Goal: Task Accomplishment & Management: Manage account settings

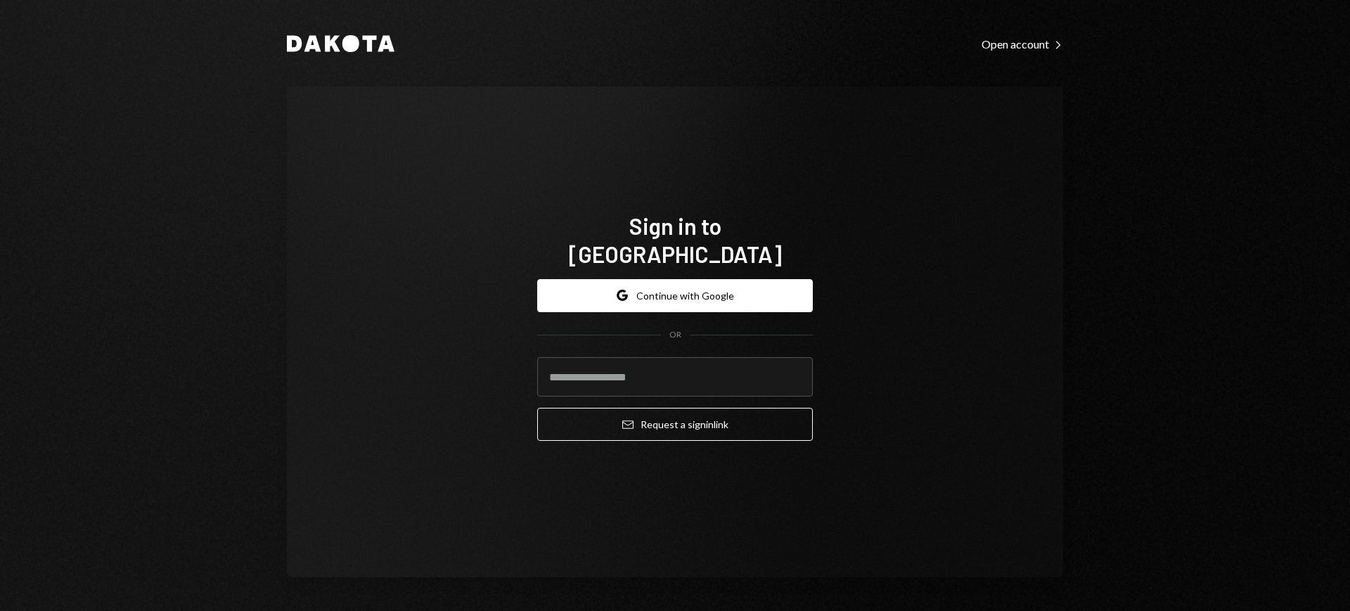
type input "**********"
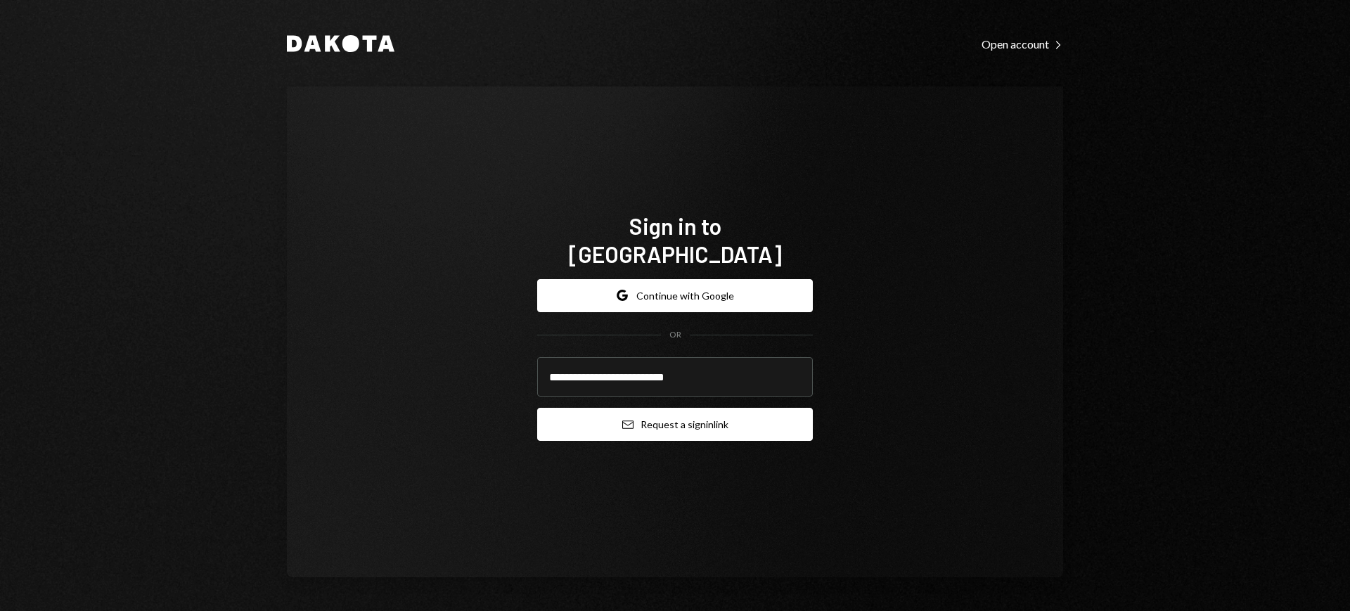
click at [672, 423] on button "Email Request a sign in link" at bounding box center [675, 424] width 276 height 33
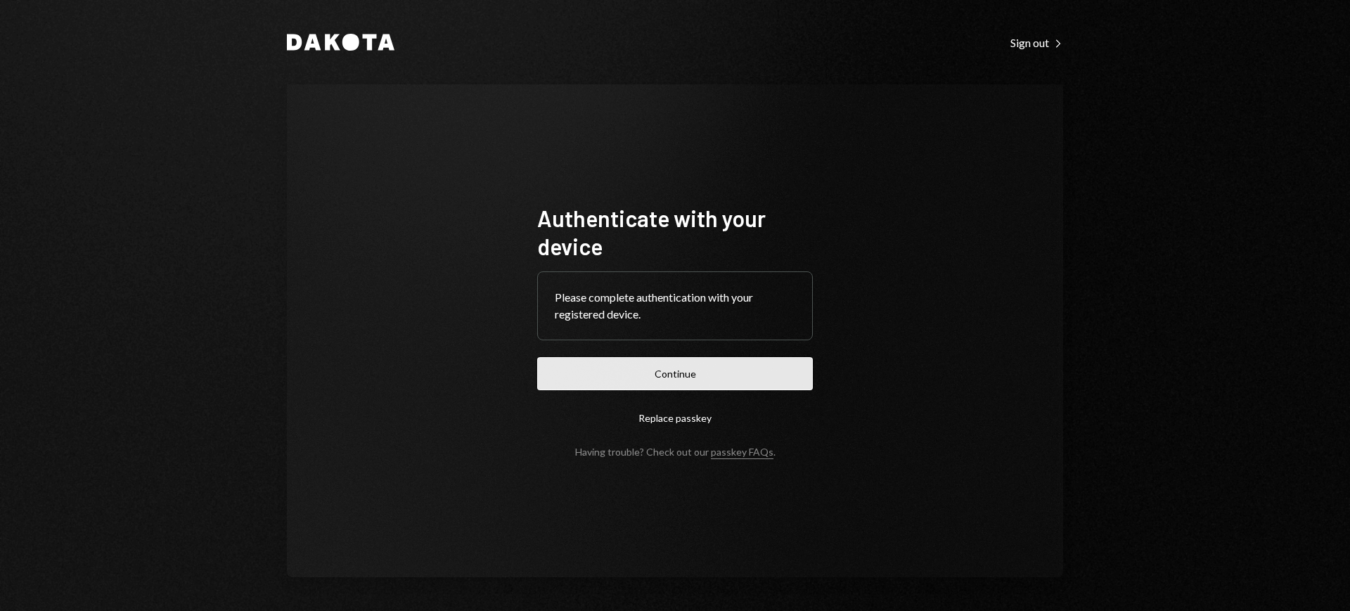
click at [729, 385] on button "Continue" at bounding box center [675, 373] width 276 height 33
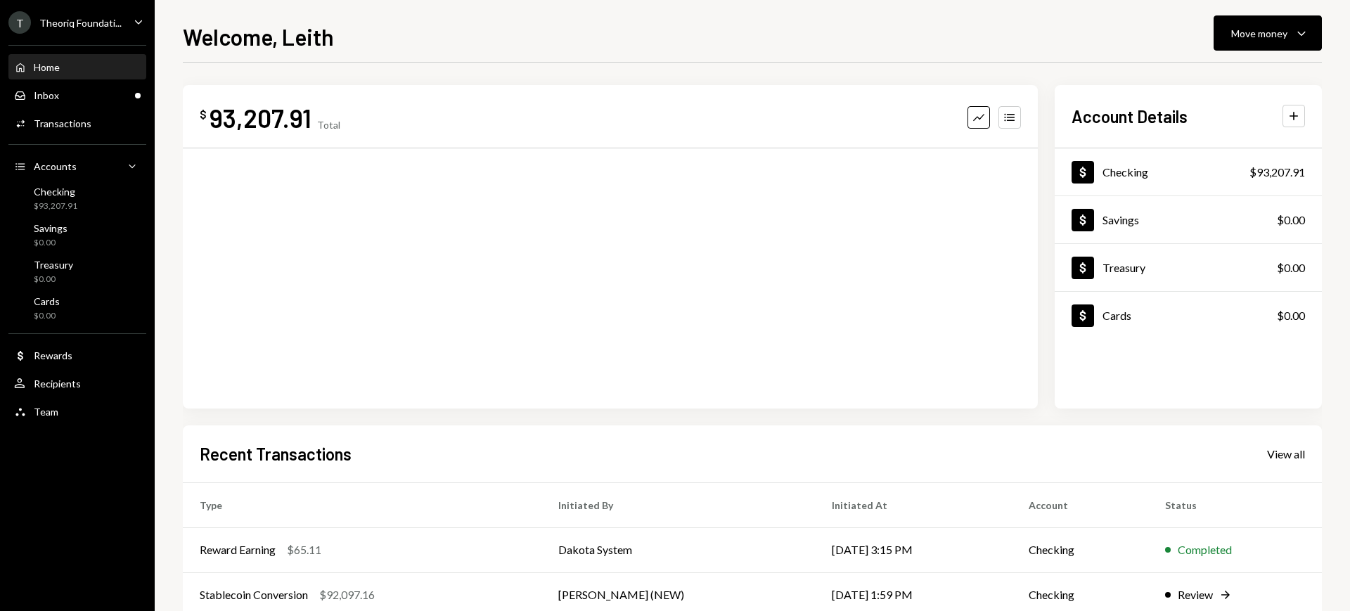
click at [121, 26] on div "T Theoriq Foundati... Caret Down" at bounding box center [77, 22] width 155 height 23
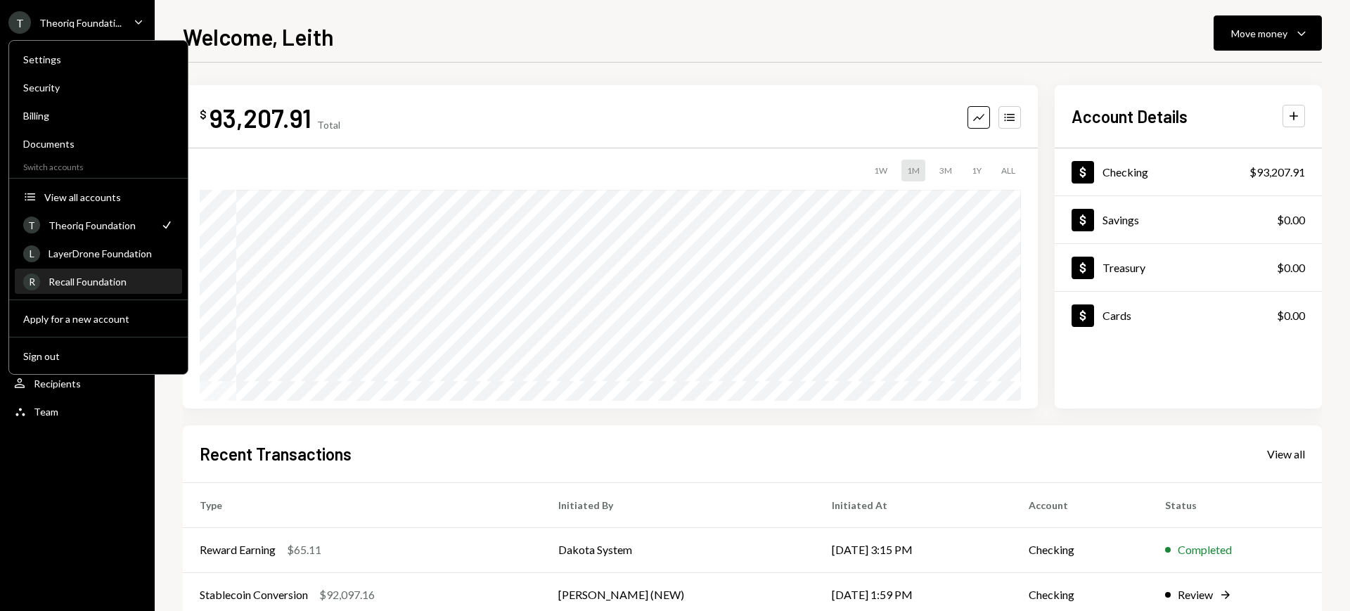
click at [128, 282] on div "Recall Foundation" at bounding box center [111, 282] width 125 height 12
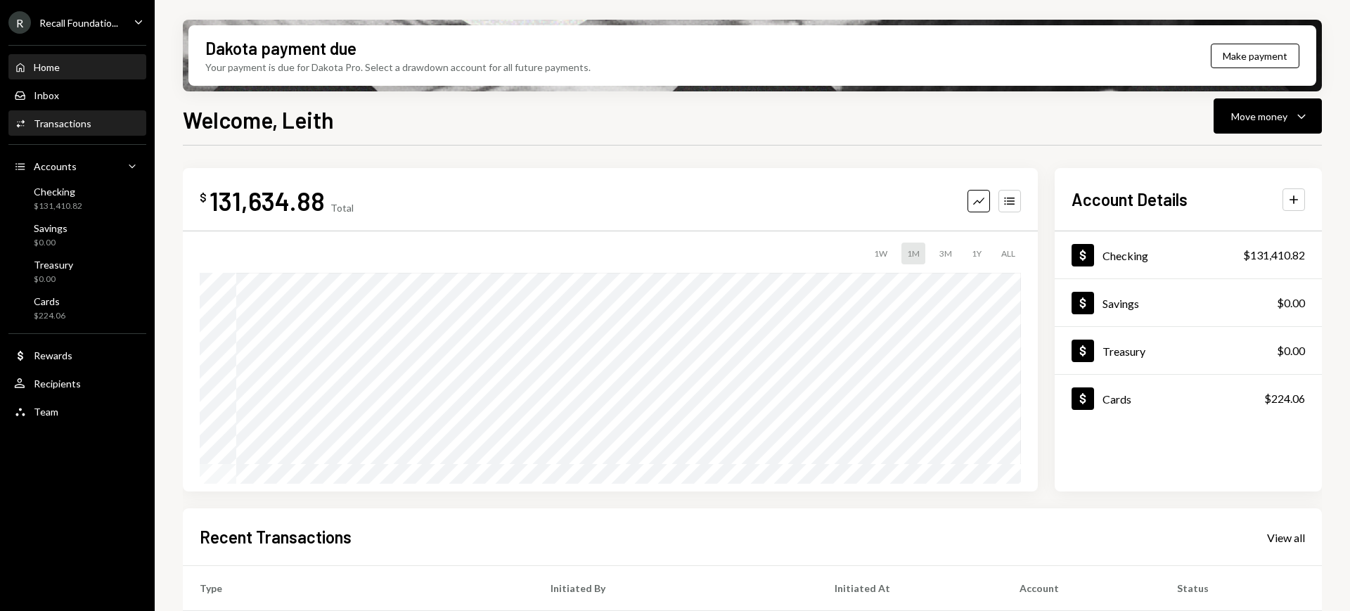
click at [105, 120] on div "Activities Transactions" at bounding box center [77, 123] width 127 height 13
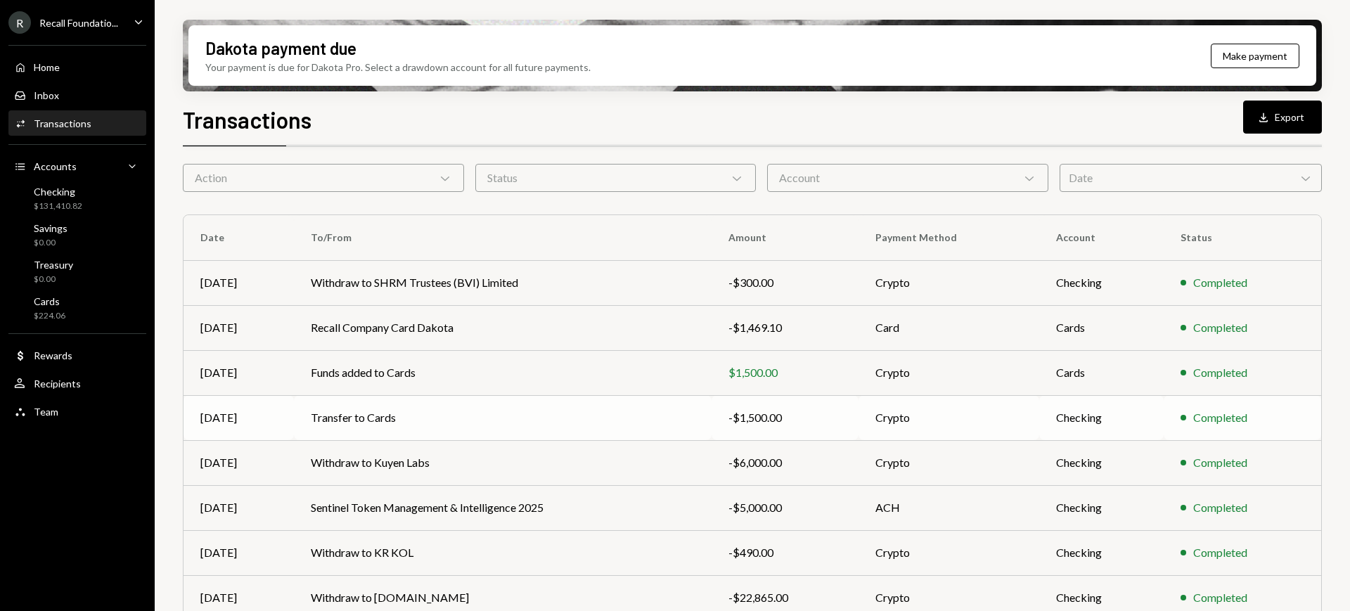
scroll to position [190, 0]
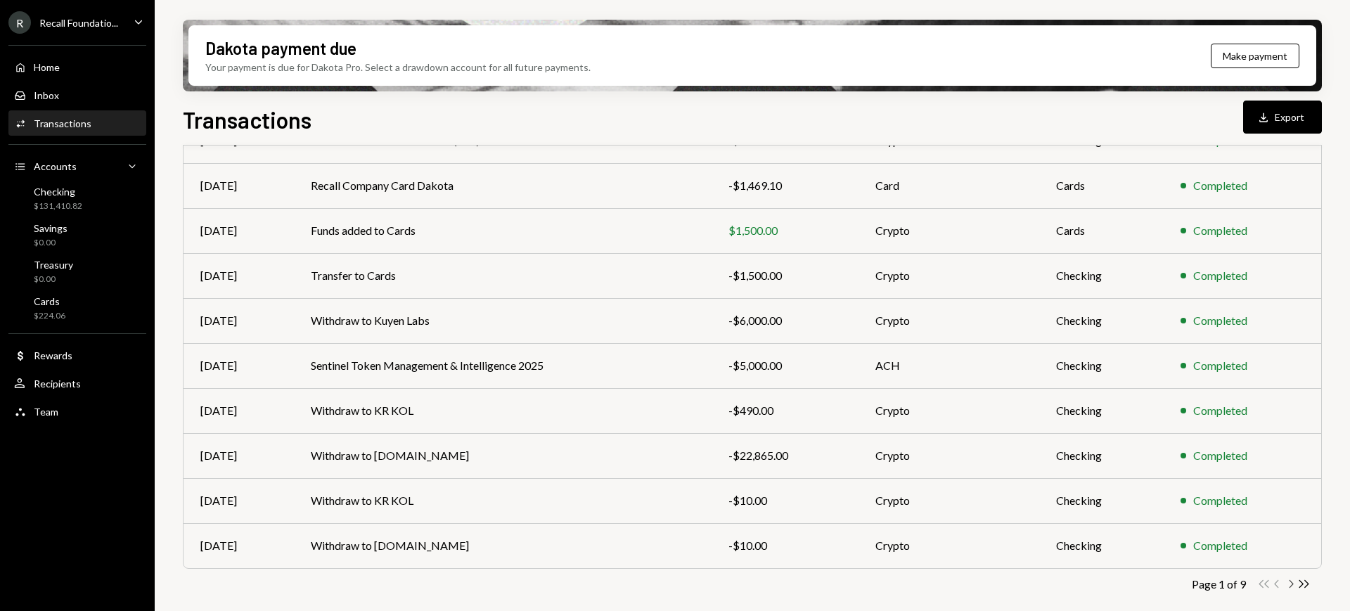
click at [1290, 582] on icon "Chevron Right" at bounding box center [1290, 583] width 13 height 13
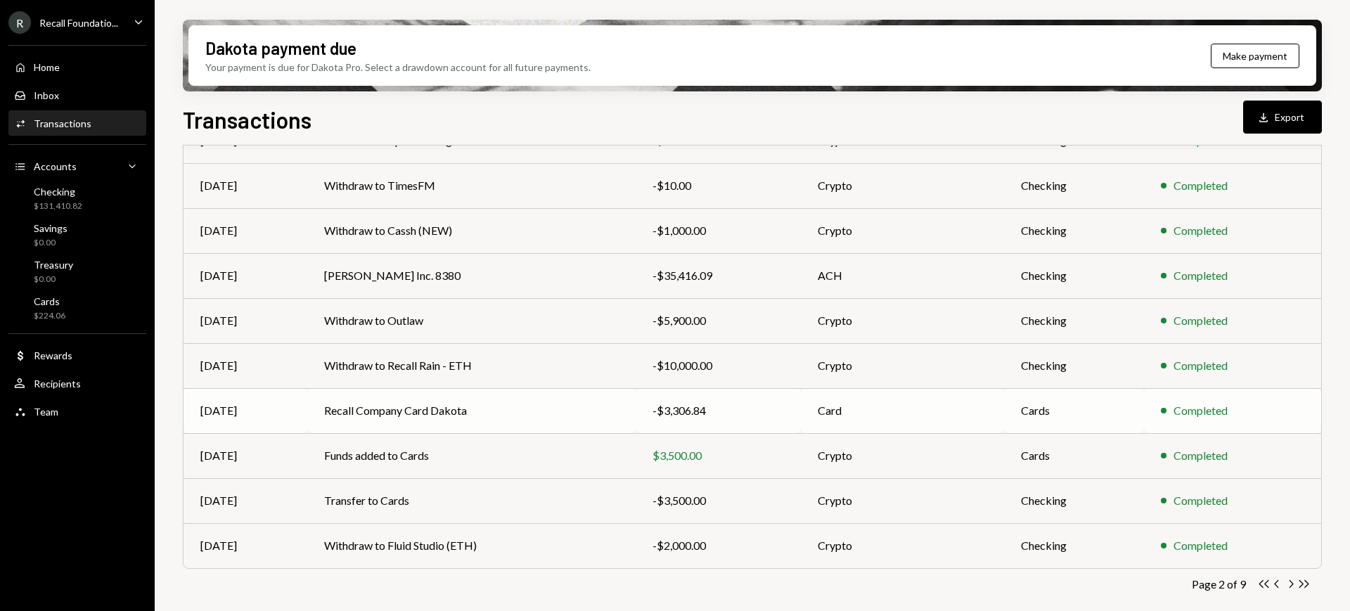
click at [745, 411] on div "-$3,306.84" at bounding box center [718, 410] width 131 height 17
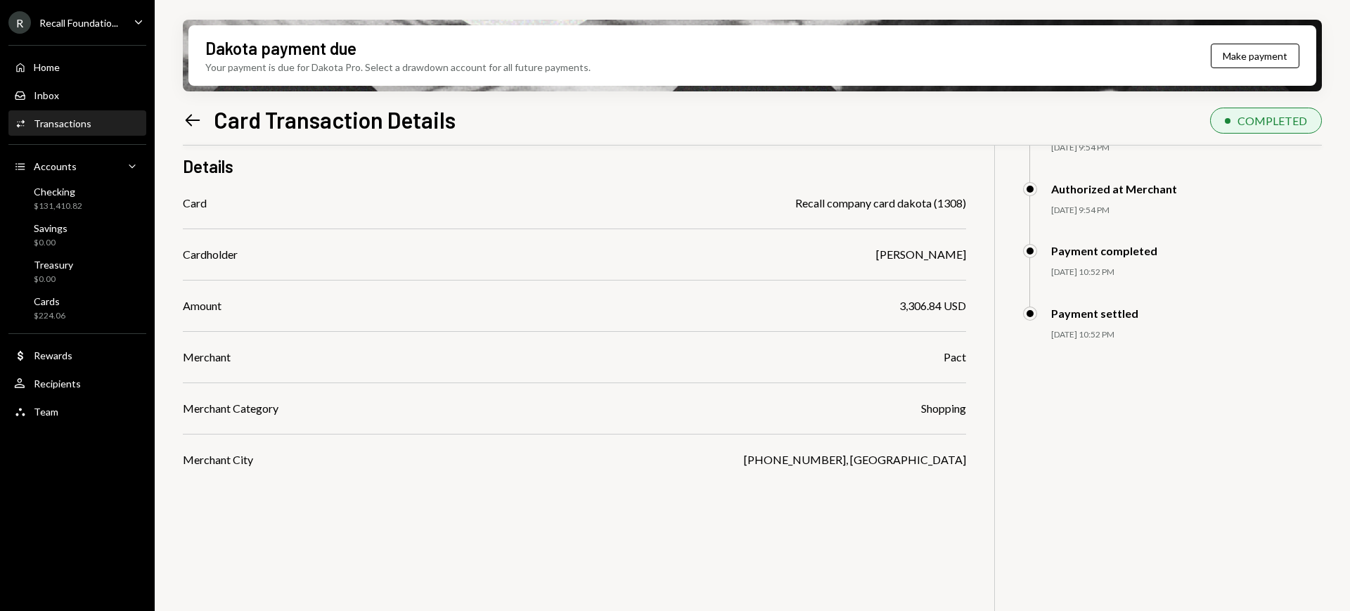
scroll to position [113, 0]
drag, startPoint x: 963, startPoint y: 355, endPoint x: 933, endPoint y: 354, distance: 29.6
click at [933, 354] on div "Merchant Pact" at bounding box center [574, 357] width 783 height 17
